Goal: Task Accomplishment & Management: Manage account settings

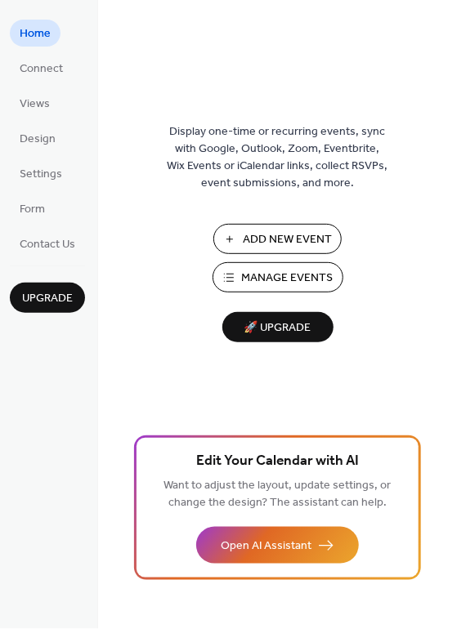
click at [309, 287] on span "Manage Events" at bounding box center [287, 278] width 91 height 17
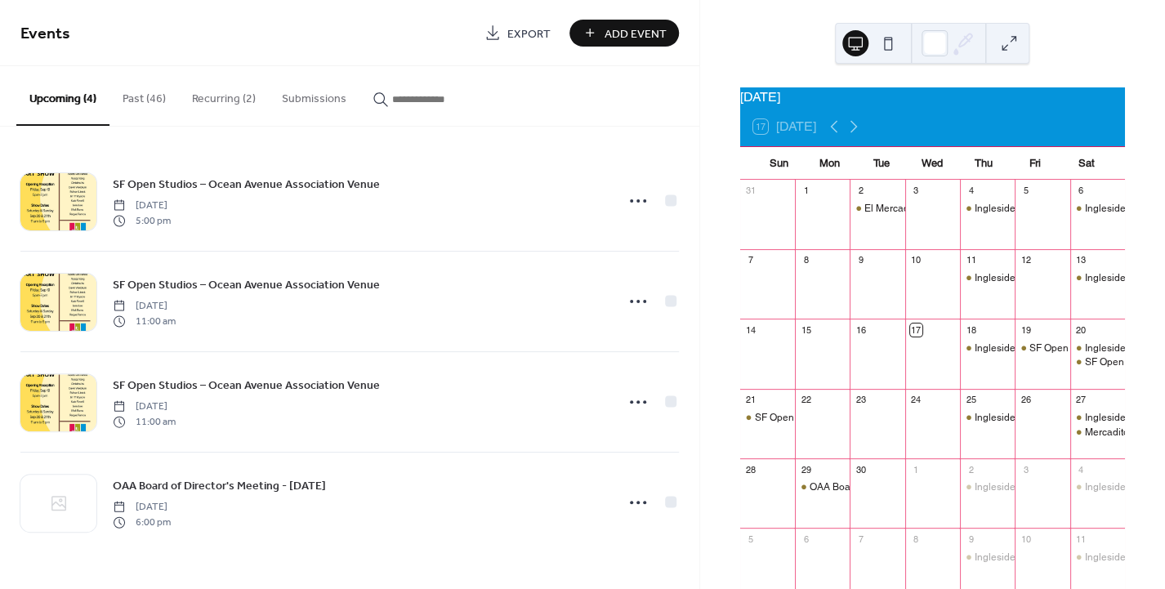
click at [222, 107] on button "Recurring (2)" at bounding box center [224, 95] width 90 height 58
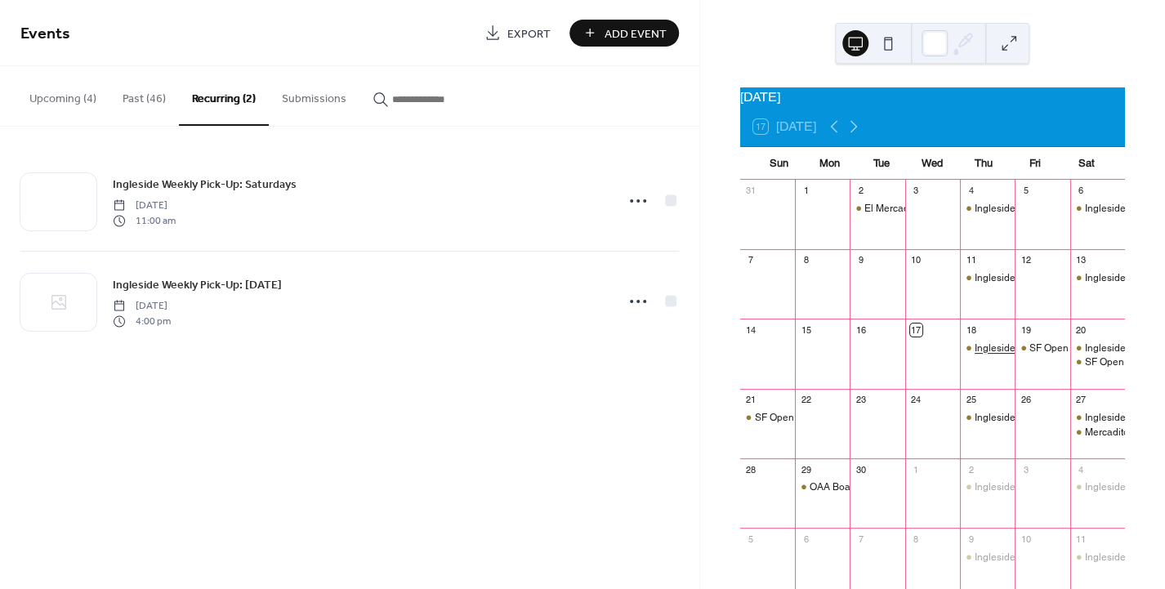
click at [992, 355] on div "Ingleside Weekly Pick-Up: [DATE]" at bounding box center [1049, 348] width 148 height 14
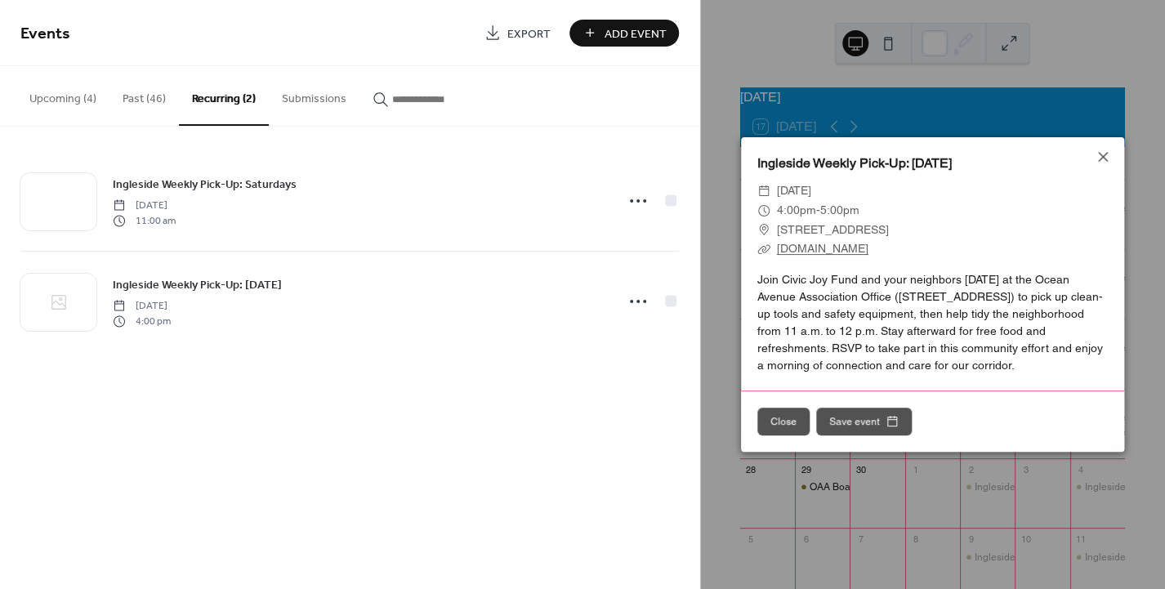
click at [986, 359] on div "Join Civic Joy Fund and your neighbors [DATE] at the Ocean Avenue Association O…" at bounding box center [932, 322] width 383 height 103
click at [1104, 151] on icon at bounding box center [1103, 157] width 20 height 20
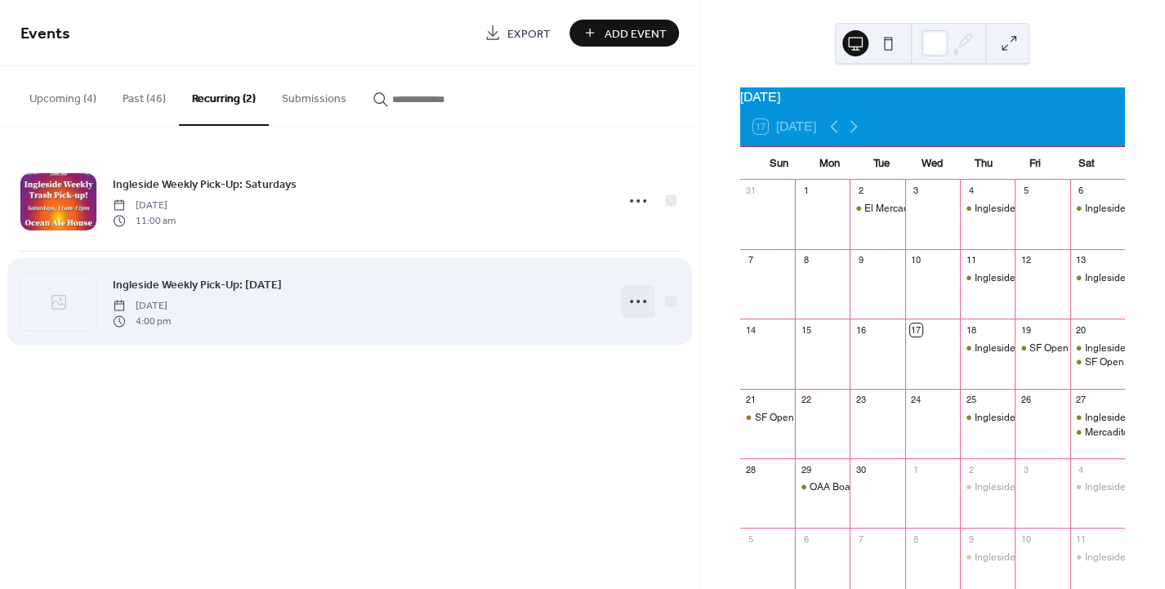
click at [644, 297] on icon at bounding box center [638, 301] width 26 height 26
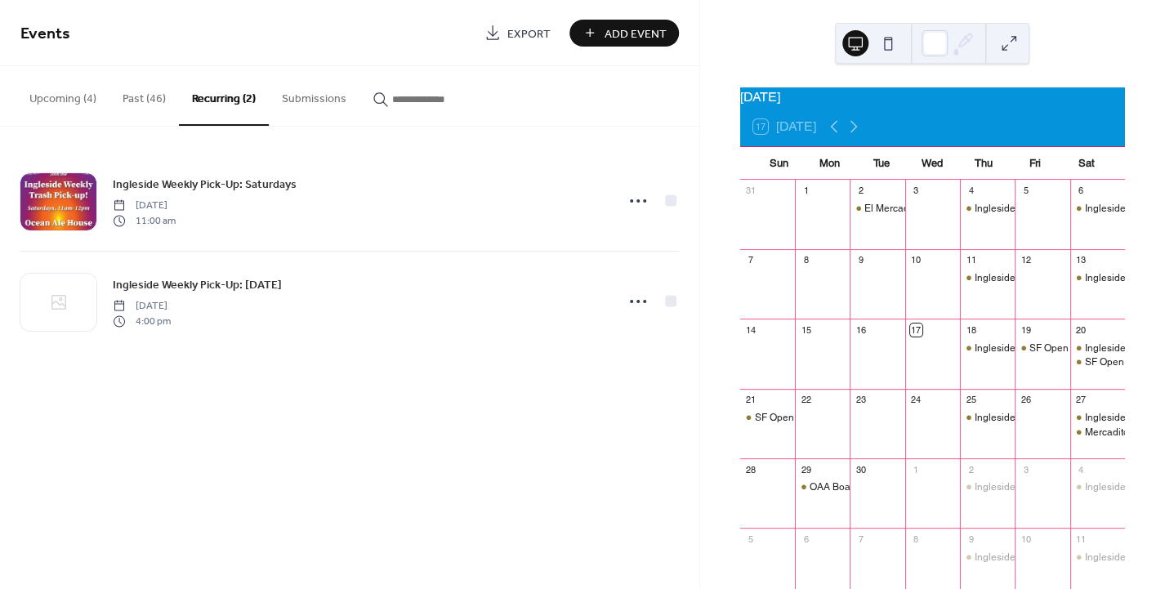
click at [433, 403] on div "Events Export Add Event Upcoming (4) Past (46) Recurring (2) Submissions SF Ope…" at bounding box center [349, 294] width 699 height 589
